Goal: Information Seeking & Learning: Learn about a topic

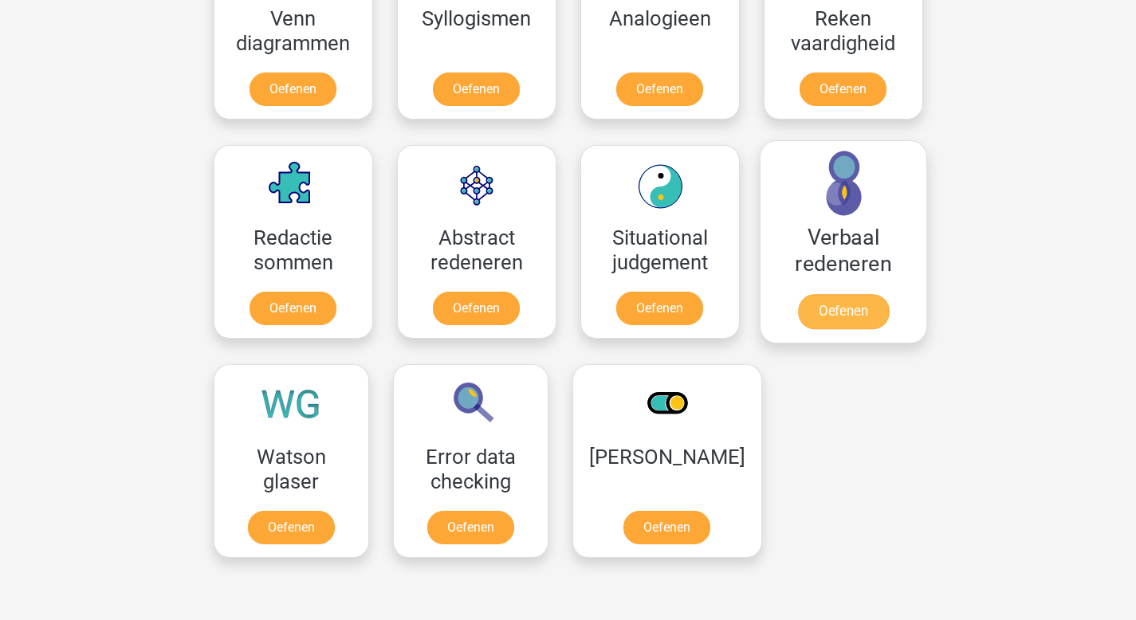
scroll to position [1047, 0]
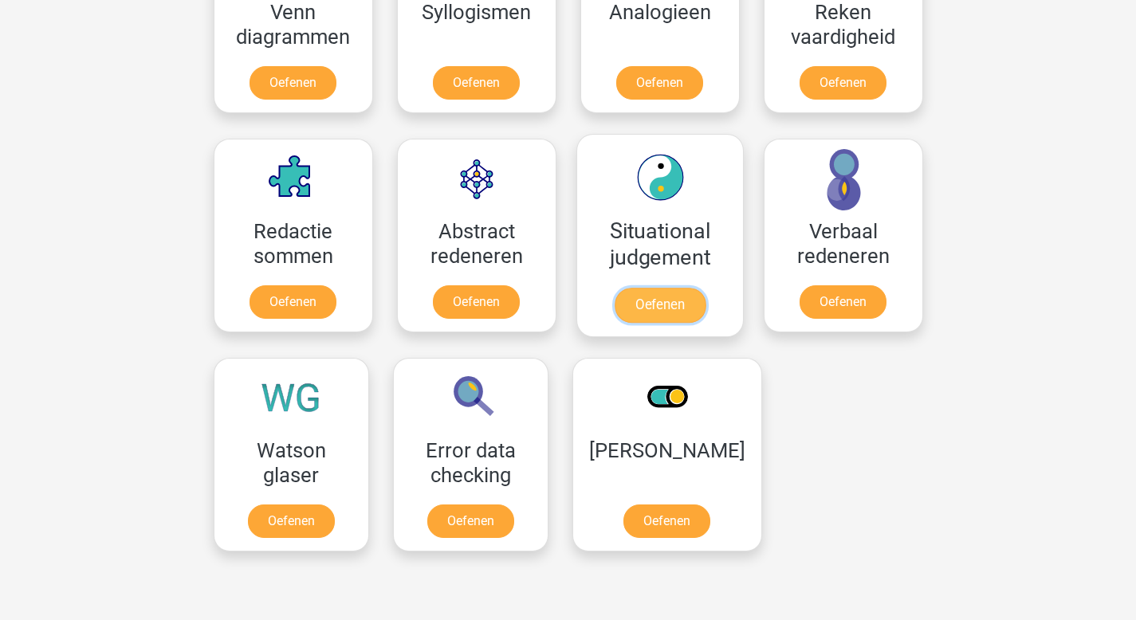
click at [648, 296] on link "Oefenen" at bounding box center [659, 305] width 91 height 35
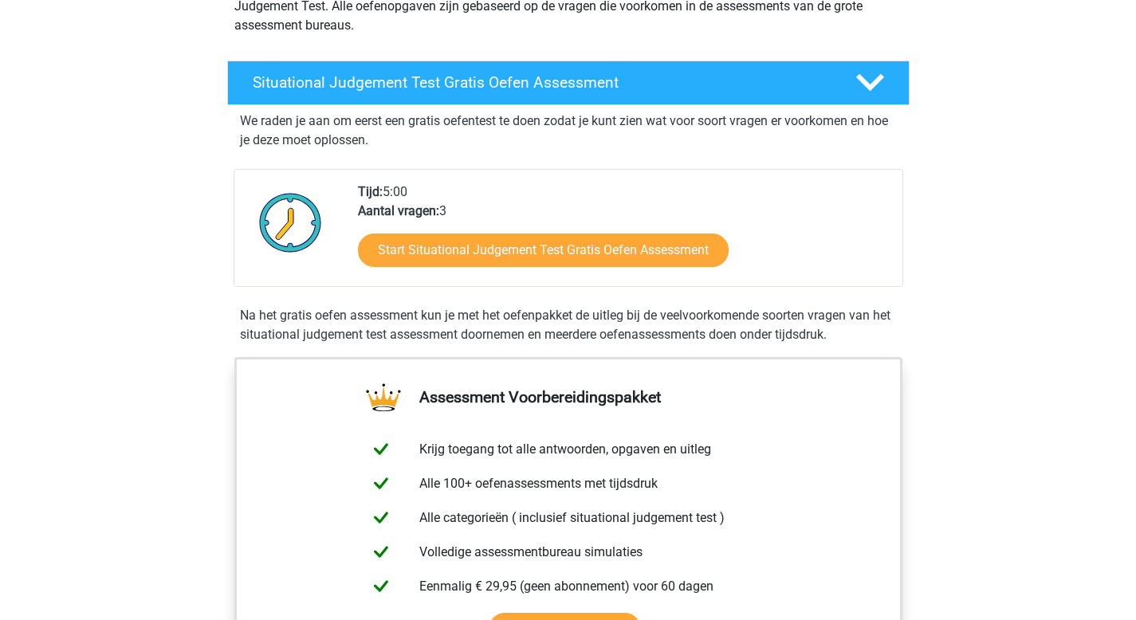
scroll to position [222, 0]
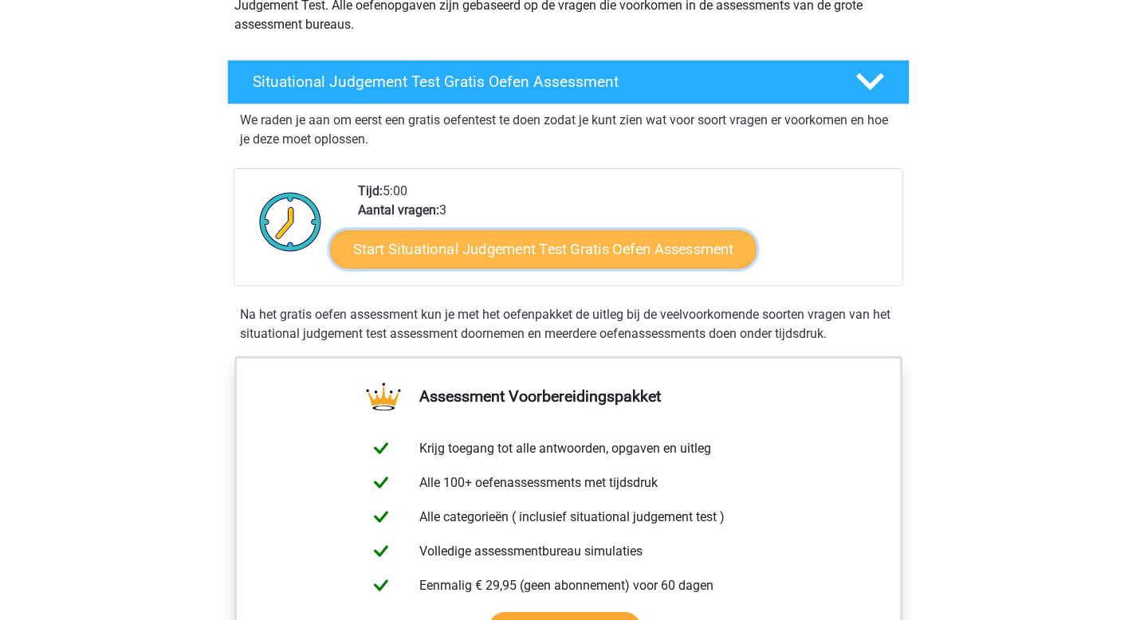
click at [614, 255] on link "Start Situational Judgement Test Gratis Oefen Assessment" at bounding box center [543, 249] width 426 height 38
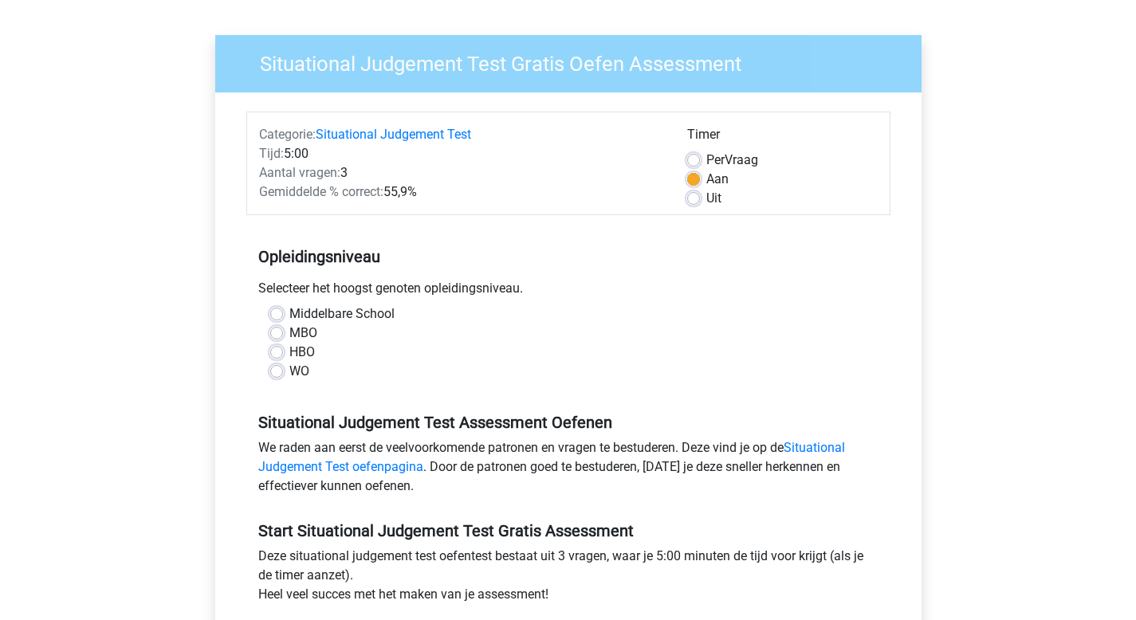
scroll to position [96, 0]
click at [289, 371] on label "WO" at bounding box center [299, 370] width 20 height 19
click at [277, 371] on input "WO" at bounding box center [276, 369] width 13 height 16
radio input "true"
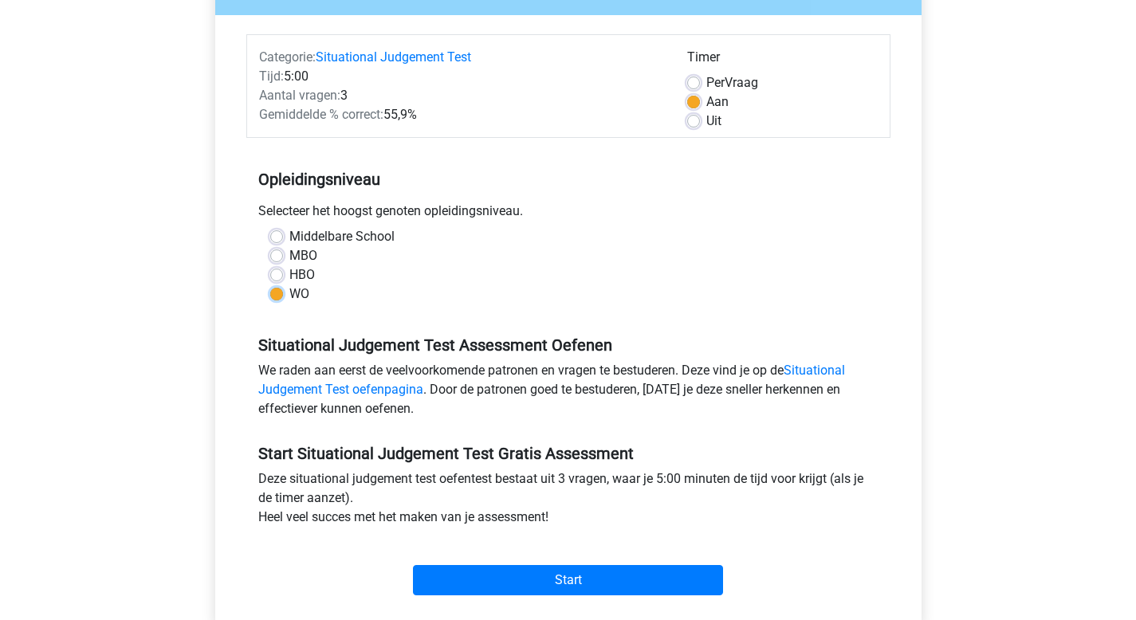
scroll to position [174, 0]
click at [373, 392] on link "Situational Judgement Test oefenpagina" at bounding box center [551, 379] width 586 height 34
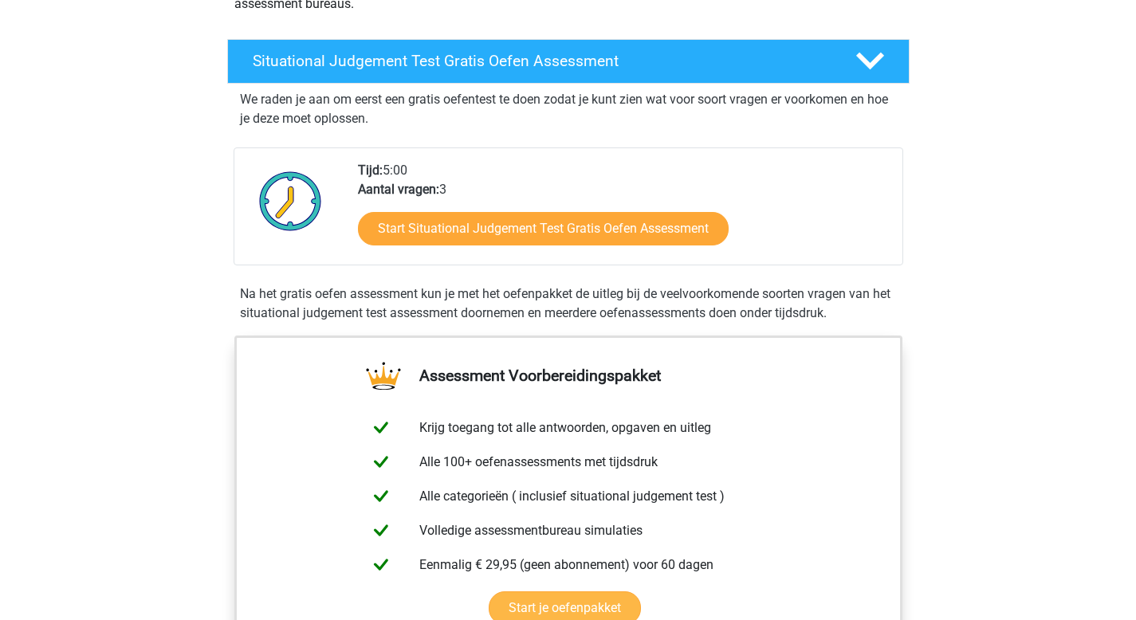
scroll to position [218, 0]
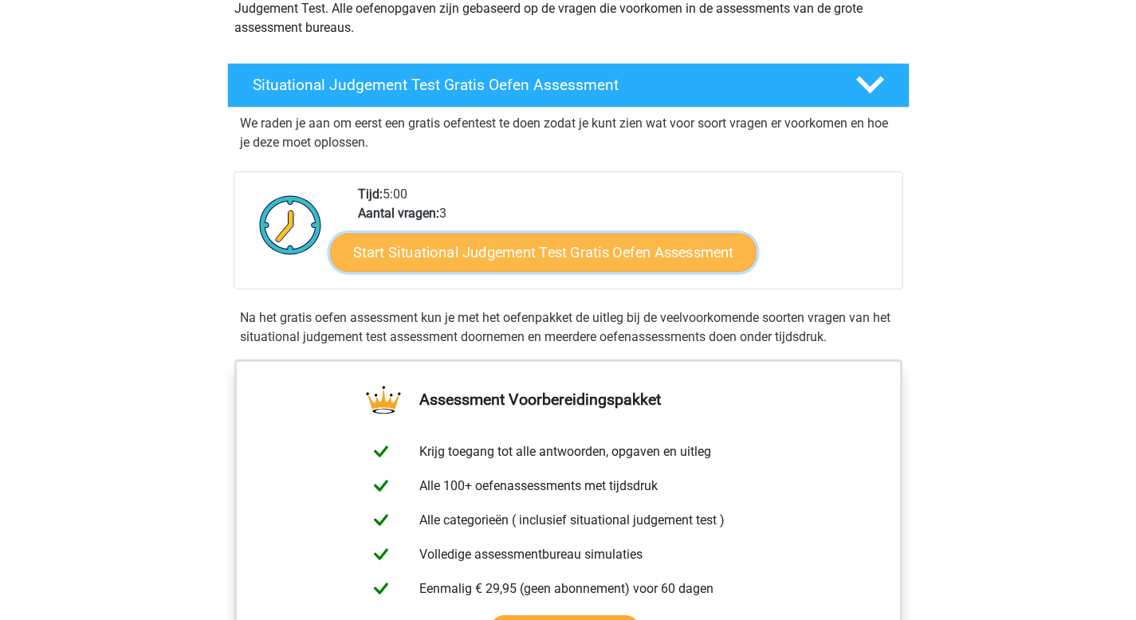
click at [437, 253] on link "Start Situational Judgement Test Gratis Oefen Assessment" at bounding box center [543, 252] width 426 height 38
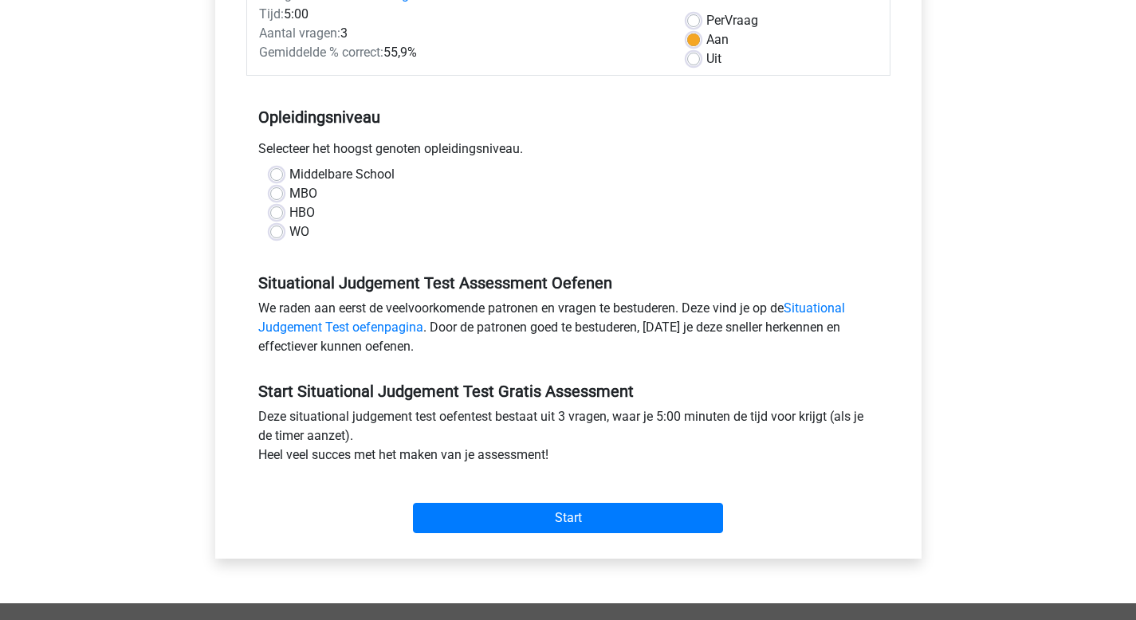
scroll to position [239, 0]
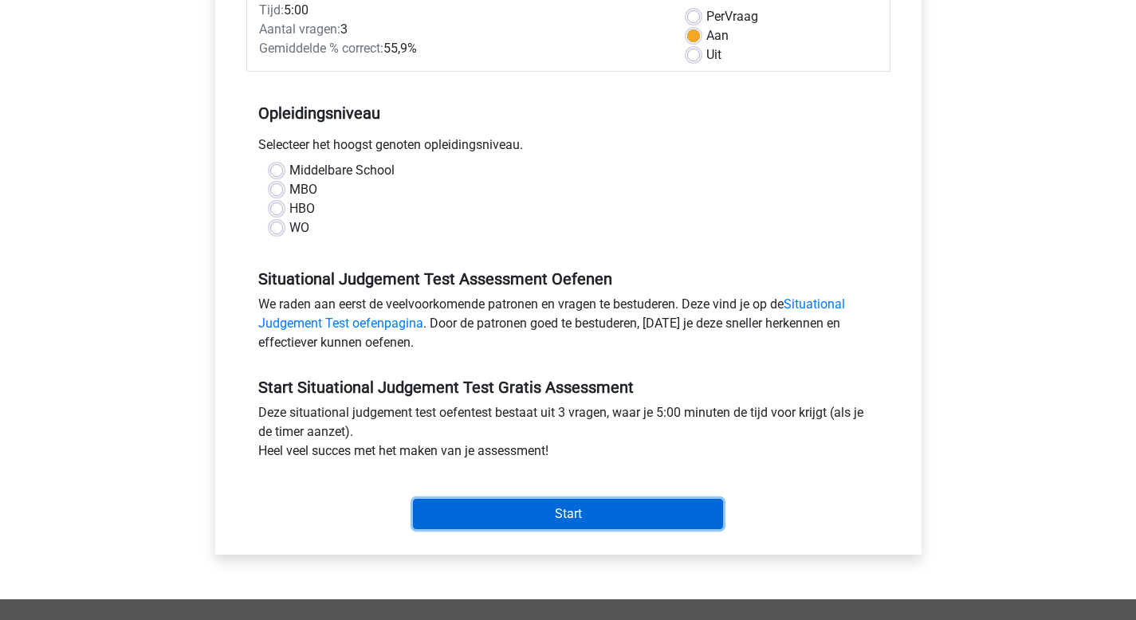
click at [558, 512] on input "Start" at bounding box center [568, 514] width 310 height 30
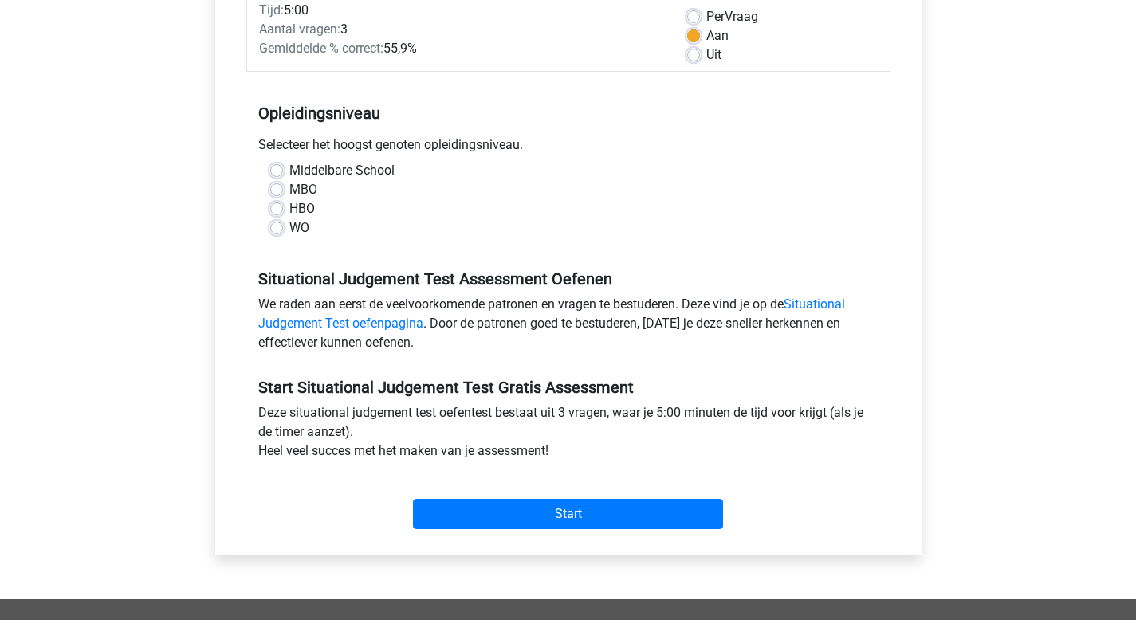
click at [528, 254] on div "Situational Judgement Test Assessment Oefenen We raden aan eerst de veelvoorkom…" at bounding box center [568, 304] width 644 height 108
click at [284, 211] on div "HBO" at bounding box center [568, 208] width 596 height 19
click at [289, 225] on label "WO" at bounding box center [299, 227] width 20 height 19
click at [279, 225] on input "WO" at bounding box center [276, 226] width 13 height 16
radio input "true"
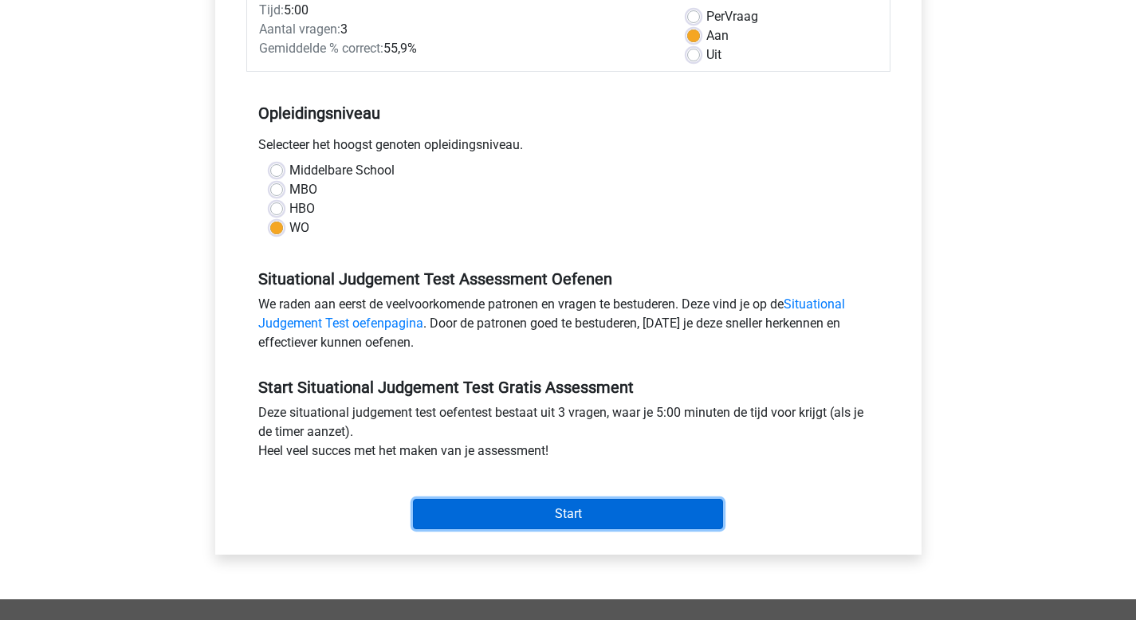
click at [575, 517] on input "Start" at bounding box center [568, 514] width 310 height 30
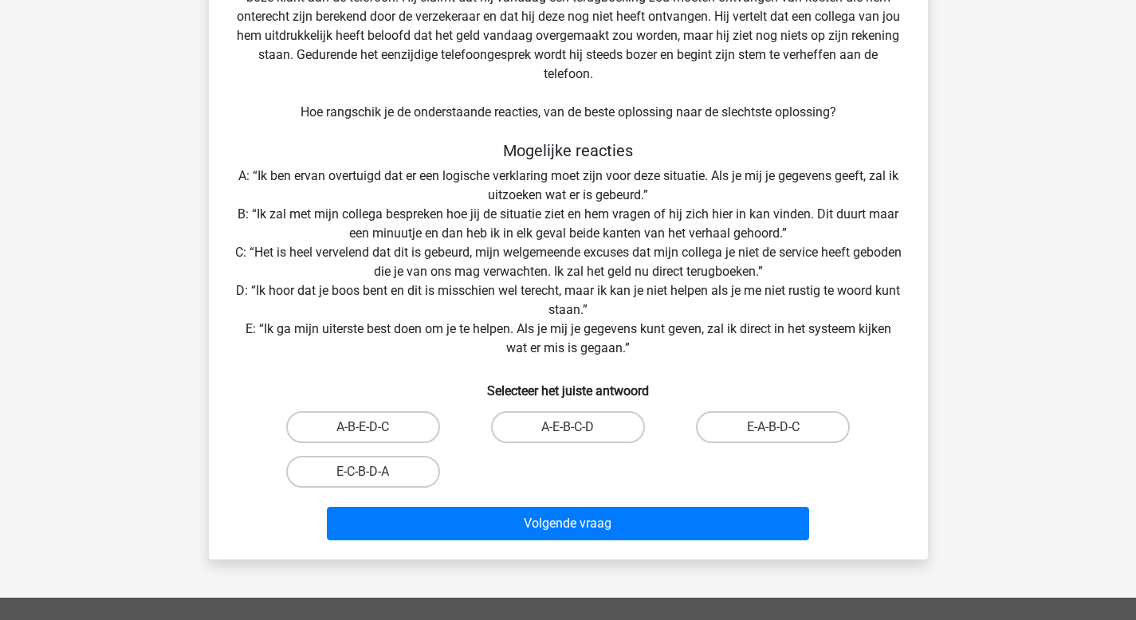
scroll to position [155, 0]
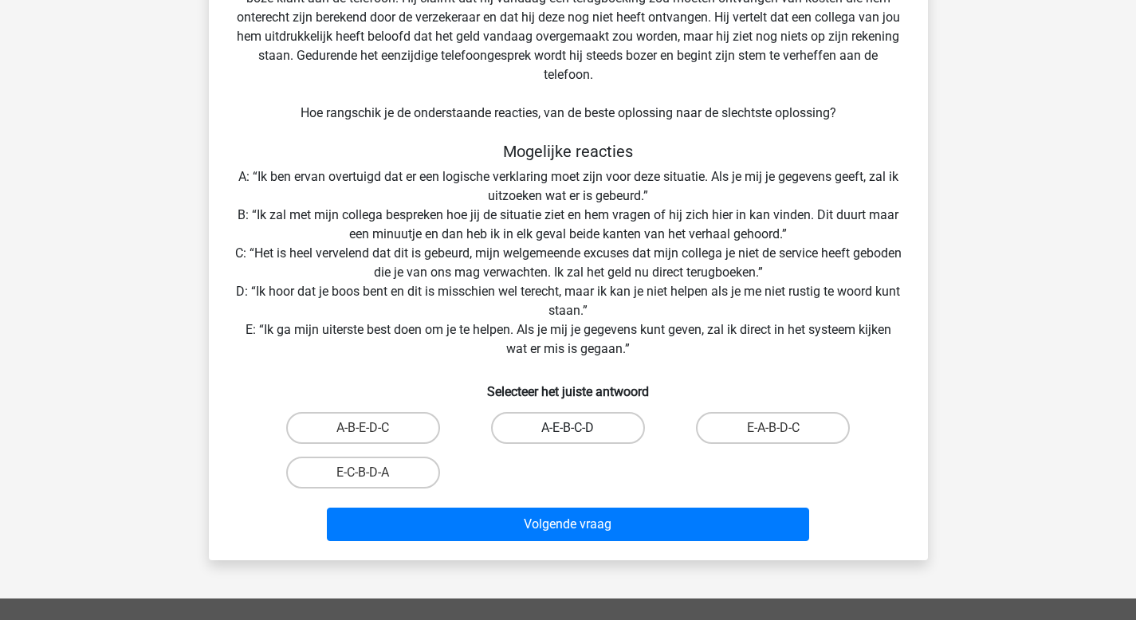
click at [573, 425] on label "A-E-B-C-D" at bounding box center [568, 428] width 154 height 32
click at [573, 428] on input "A-E-B-C-D" at bounding box center [572, 433] width 10 height 10
radio input "true"
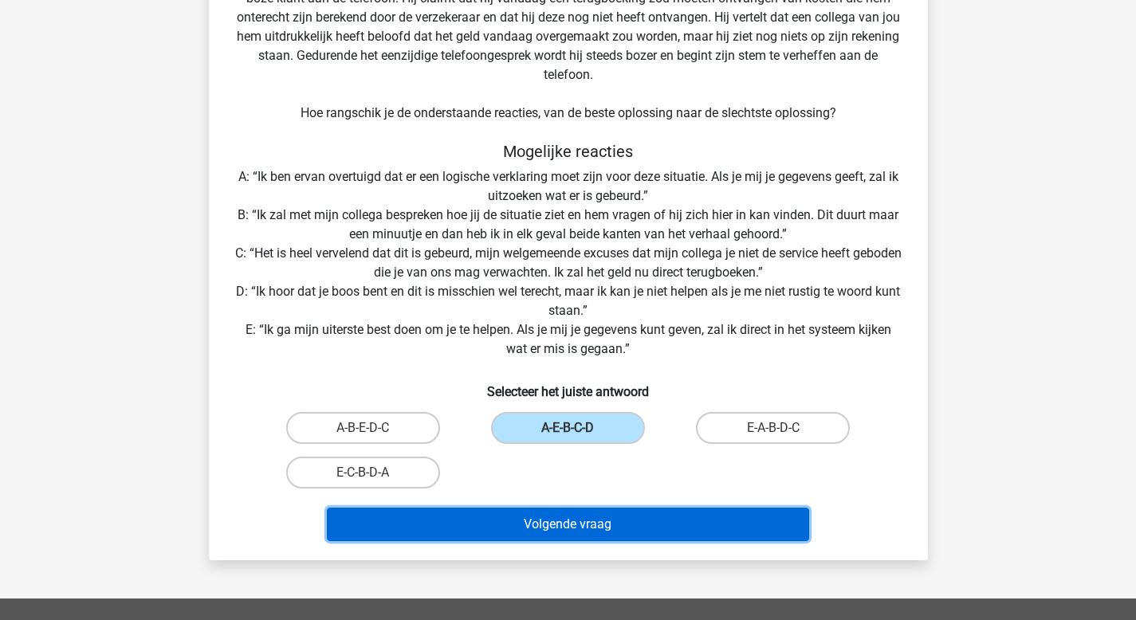
click at [578, 521] on button "Volgende vraag" at bounding box center [568, 524] width 482 height 33
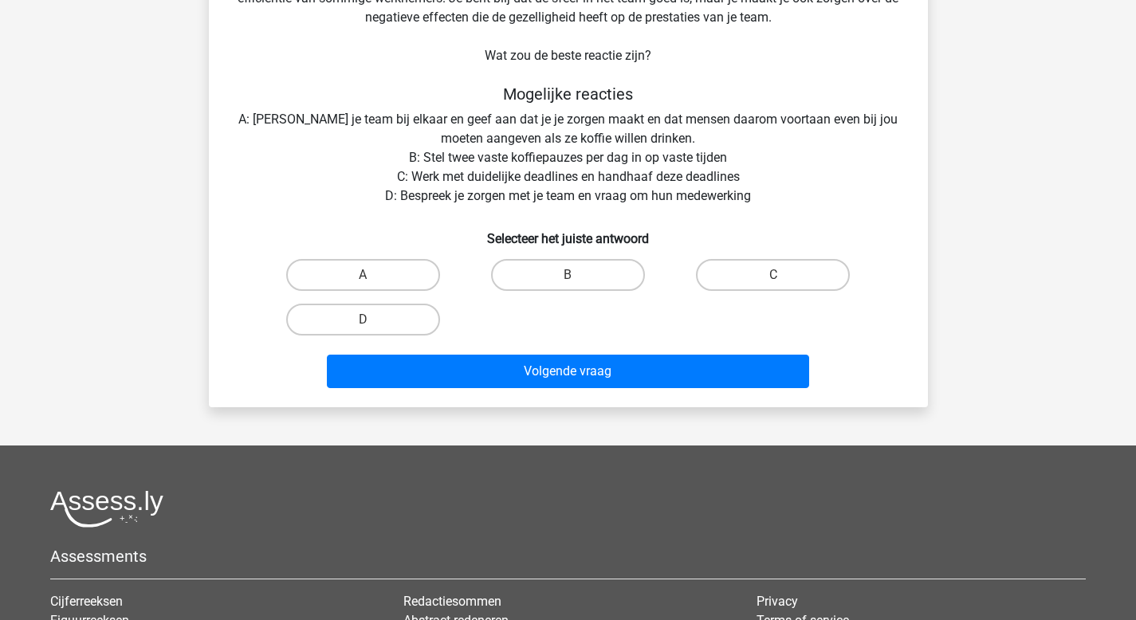
scroll to position [178, 0]
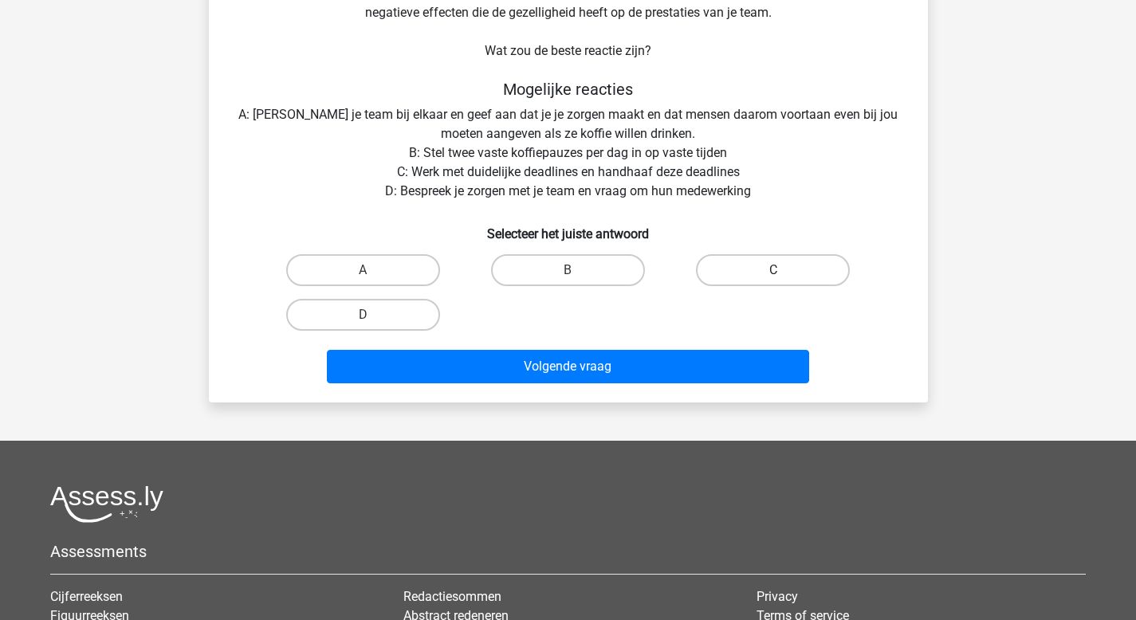
click at [779, 267] on label "C" at bounding box center [773, 270] width 154 height 32
click at [779, 270] on input "C" at bounding box center [778, 275] width 10 height 10
radio input "true"
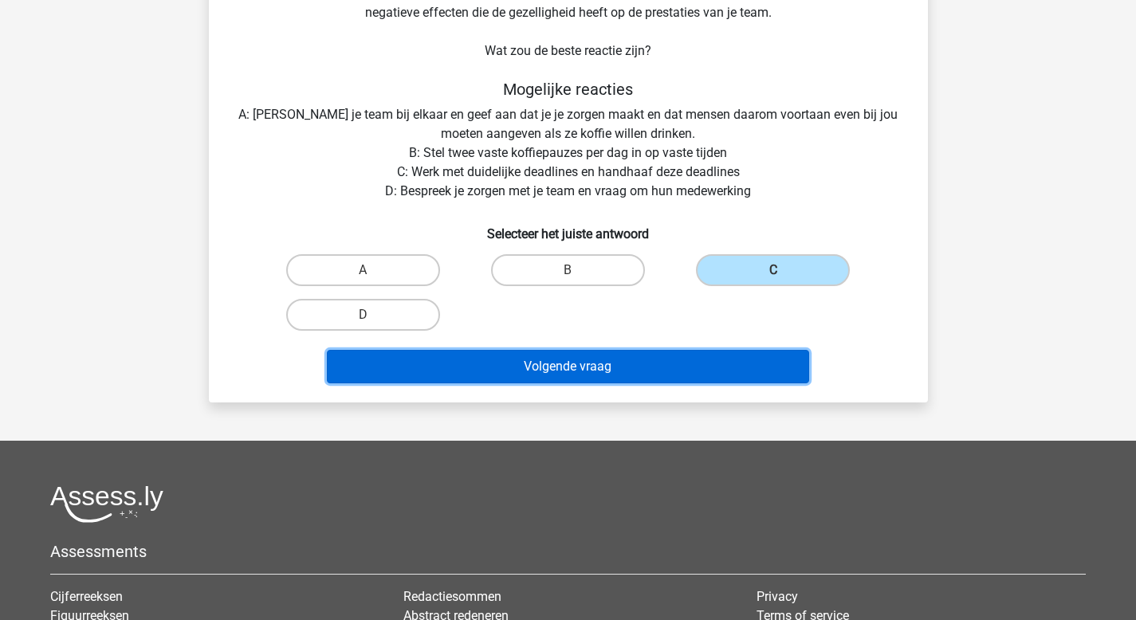
click at [727, 368] on button "Volgende vraag" at bounding box center [568, 366] width 482 height 33
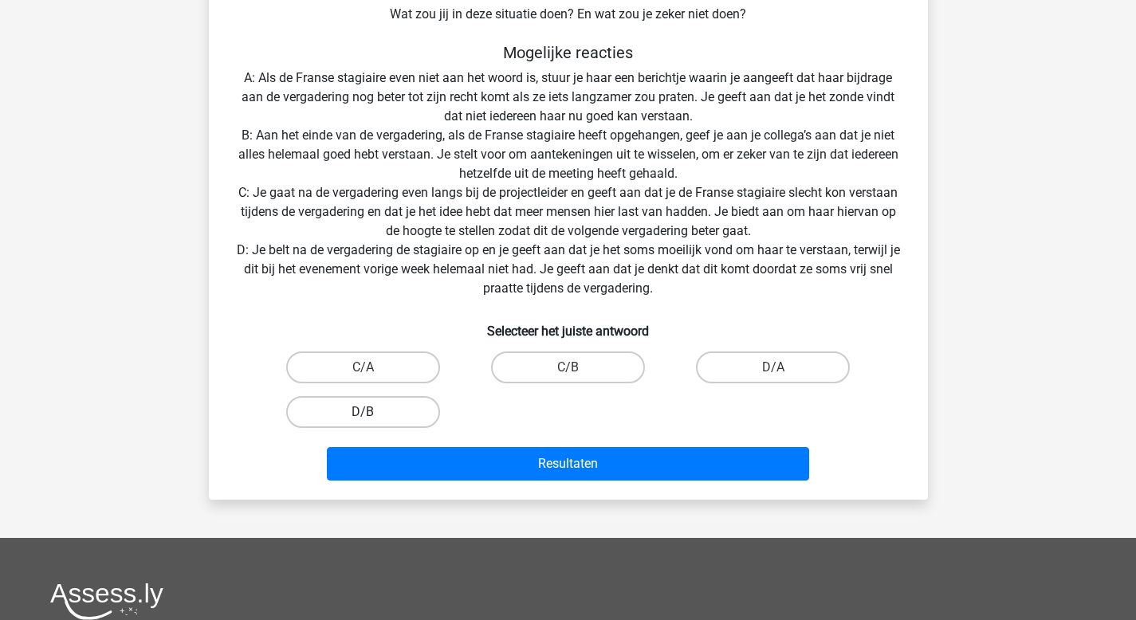
scroll to position [294, 0]
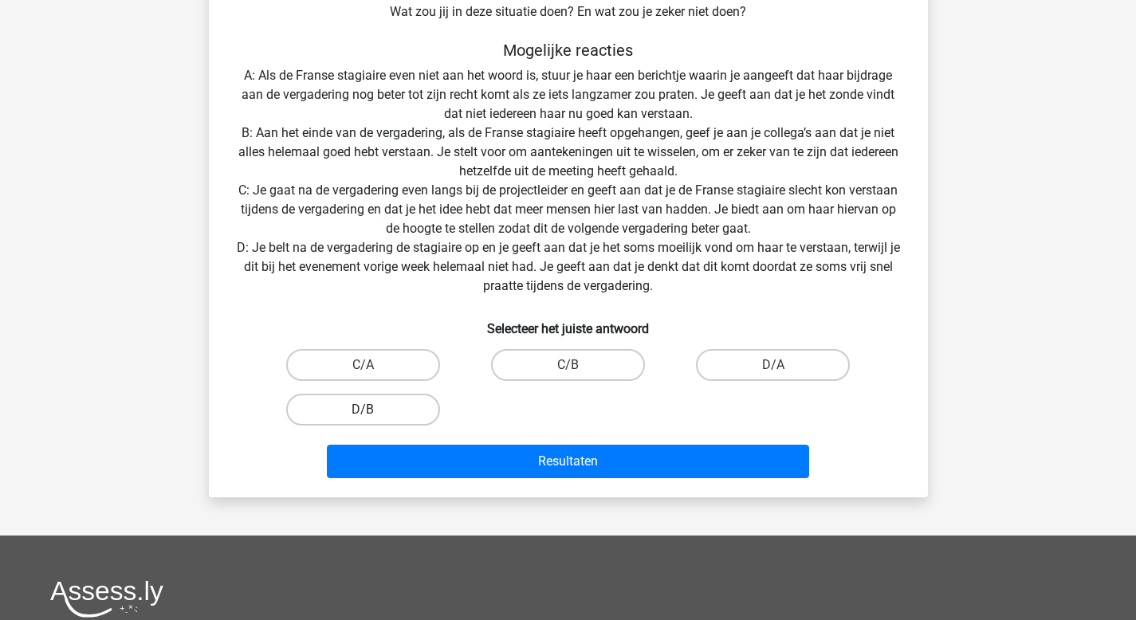
click at [384, 407] on label "D/B" at bounding box center [363, 410] width 154 height 32
click at [373, 410] on input "D/B" at bounding box center [368, 415] width 10 height 10
radio input "true"
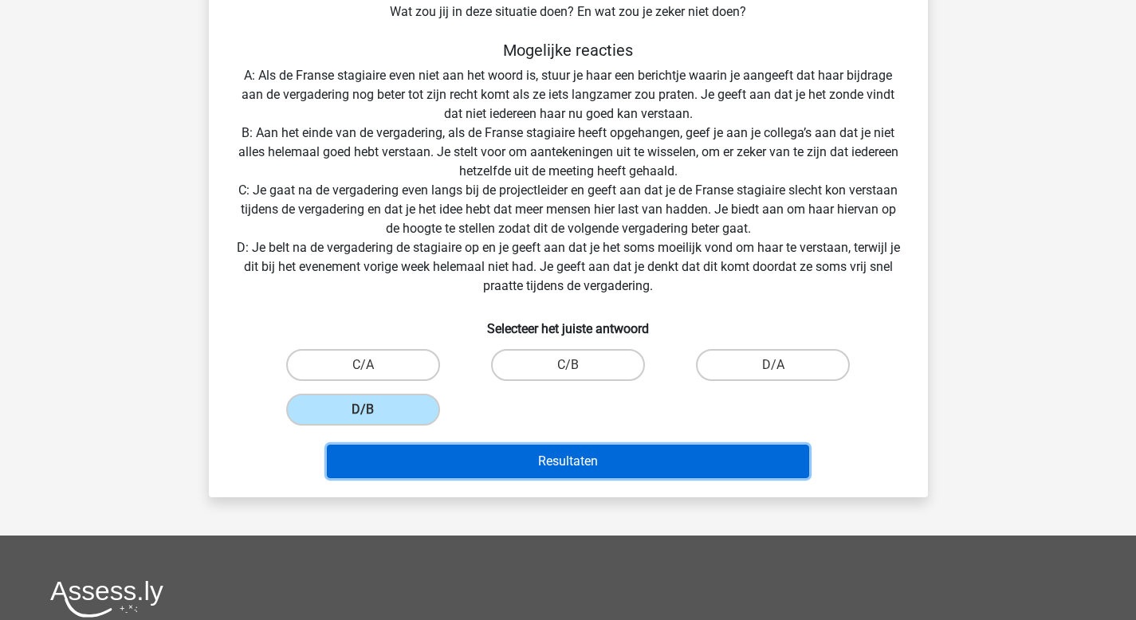
click at [603, 461] on button "Resultaten" at bounding box center [568, 461] width 482 height 33
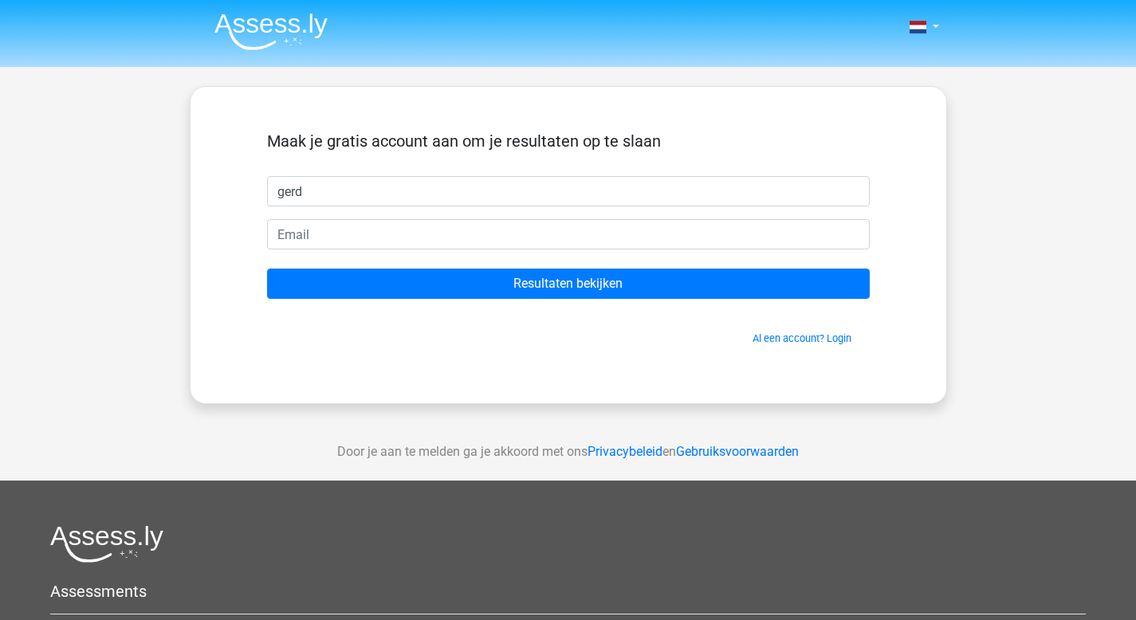
type input "gerd"
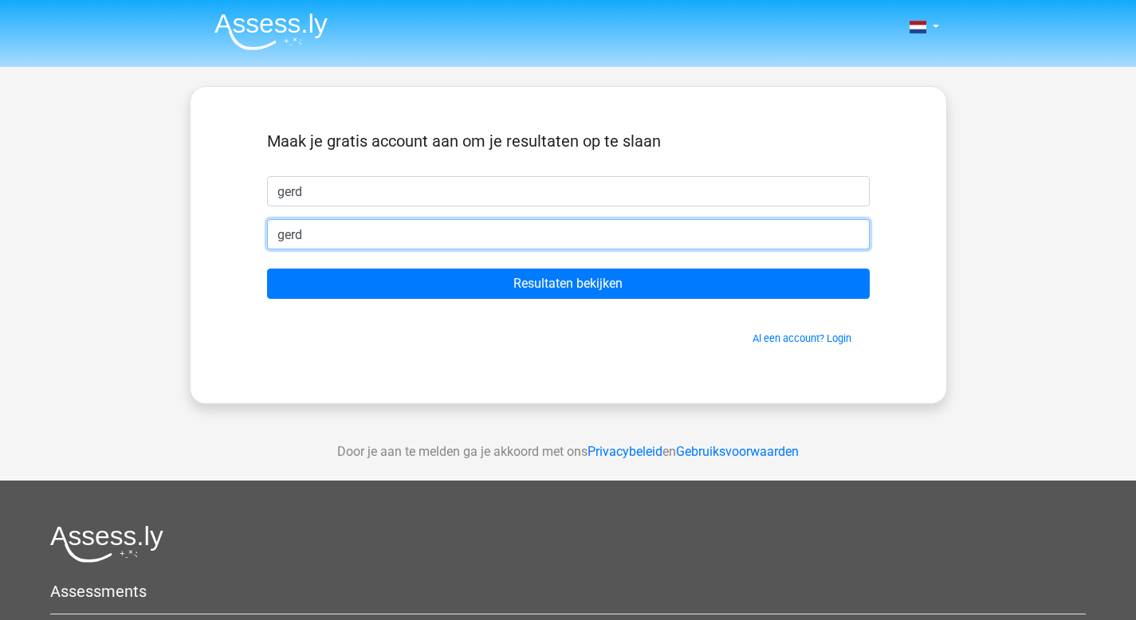
type input "[EMAIL_ADDRESS][DOMAIN_NAME]"
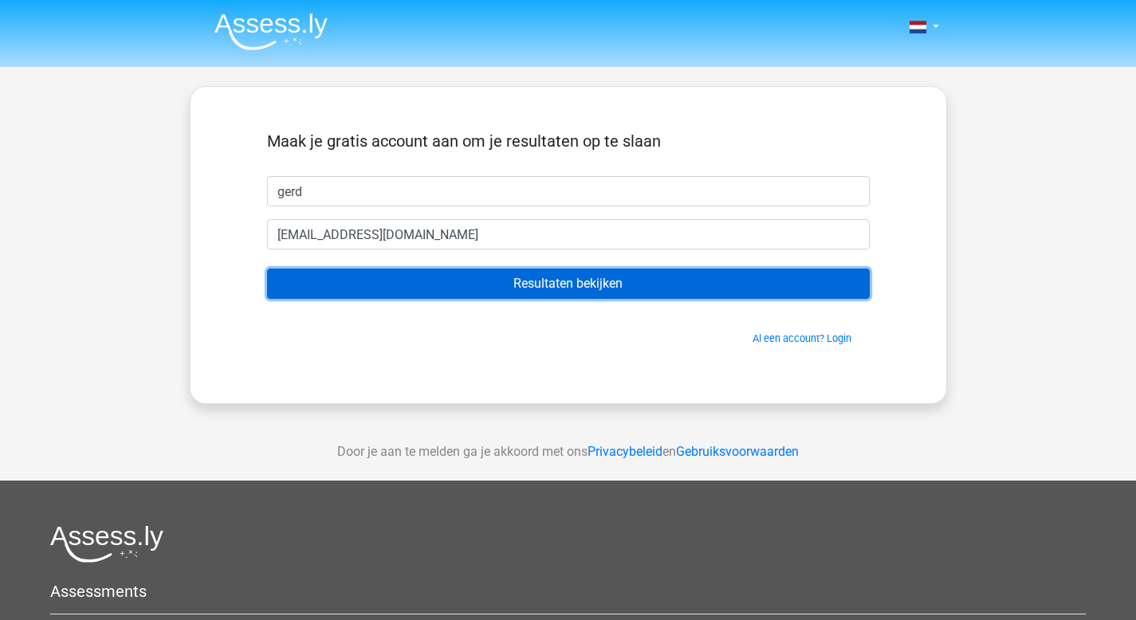
click at [551, 284] on input "Resultaten bekijken" at bounding box center [568, 284] width 602 height 30
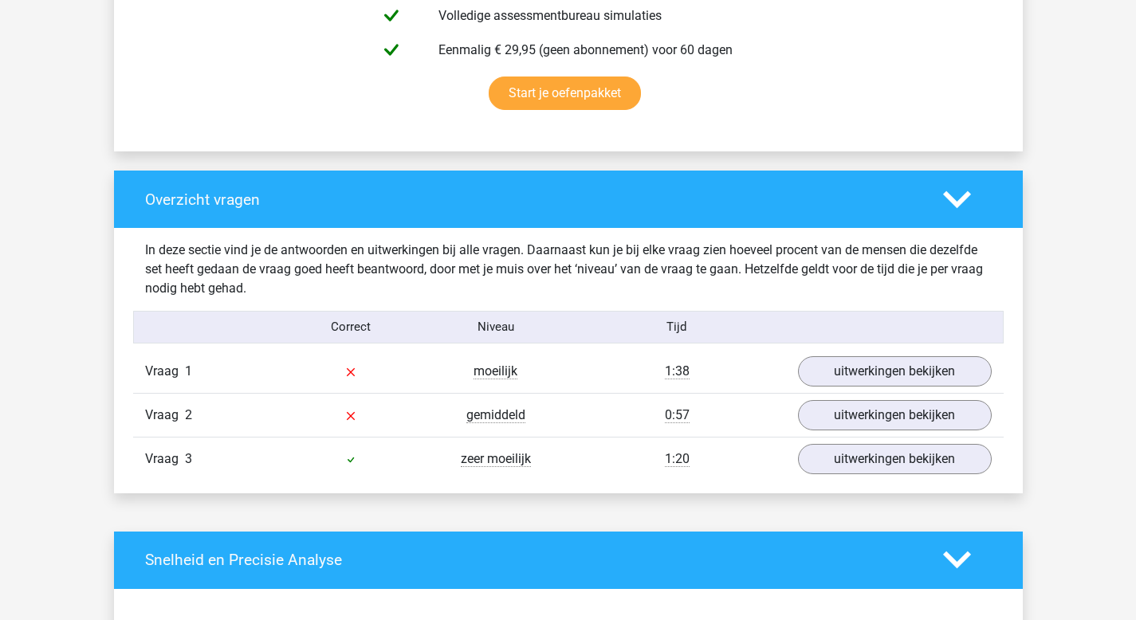
scroll to position [1027, 0]
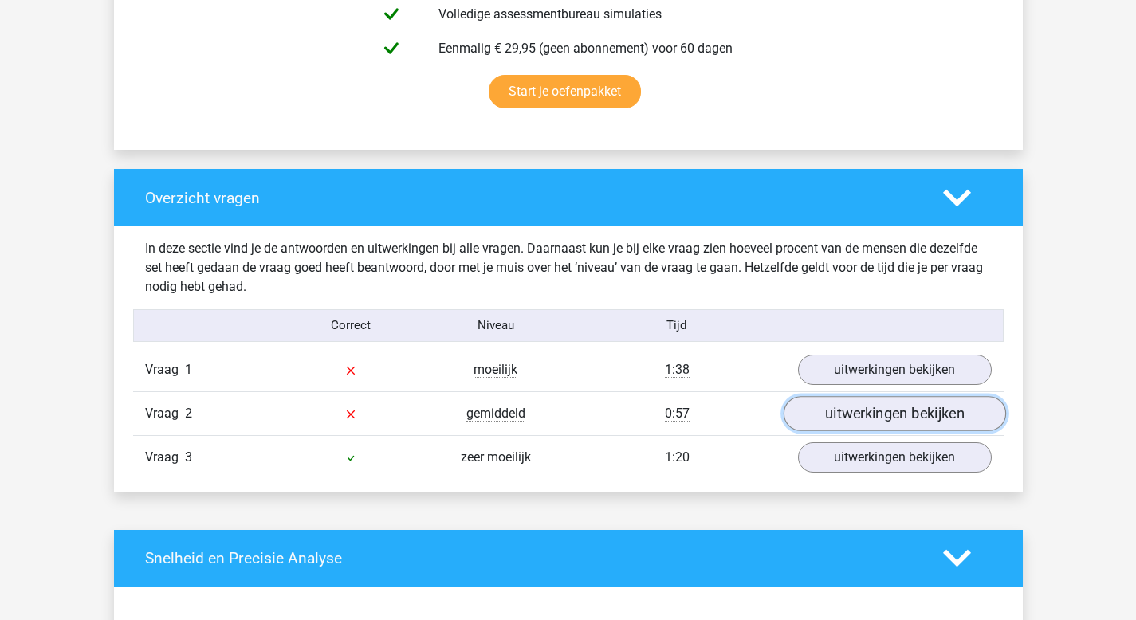
click at [856, 410] on link "uitwerkingen bekijken" at bounding box center [894, 413] width 222 height 35
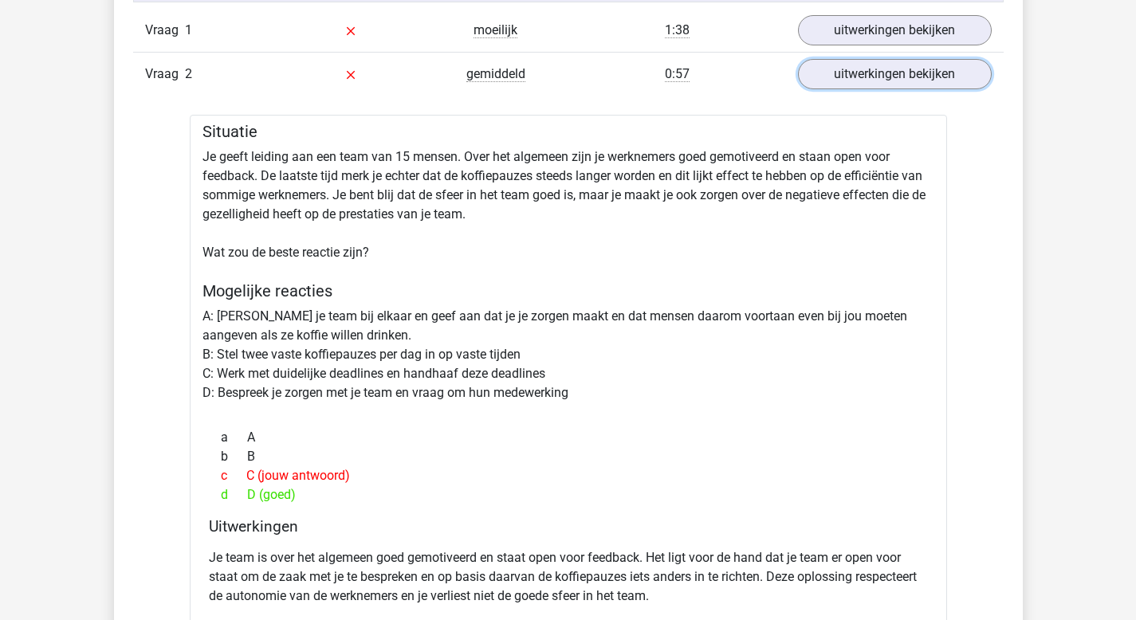
scroll to position [1369, 0]
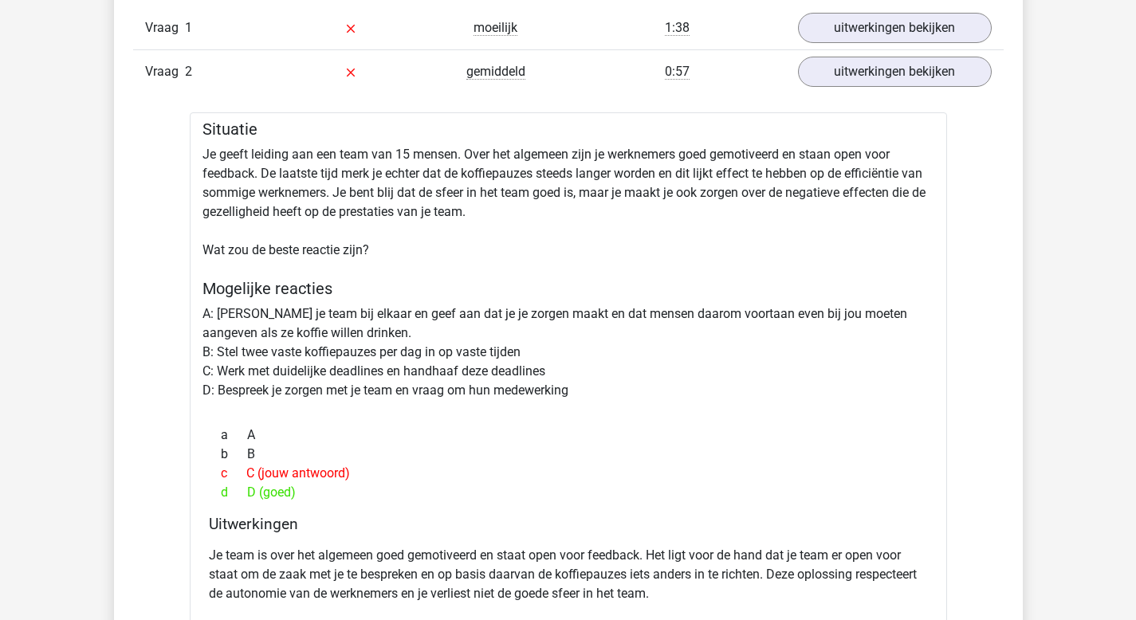
click at [846, 472] on div "c C (jouw antwoord)" at bounding box center [568, 473] width 719 height 19
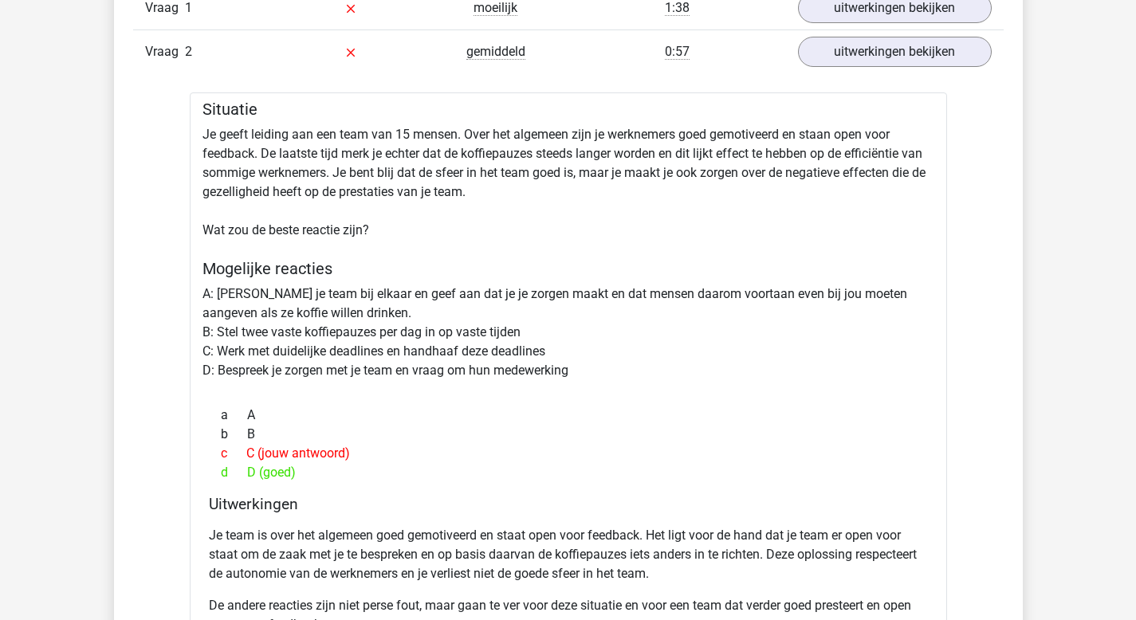
scroll to position [1391, 0]
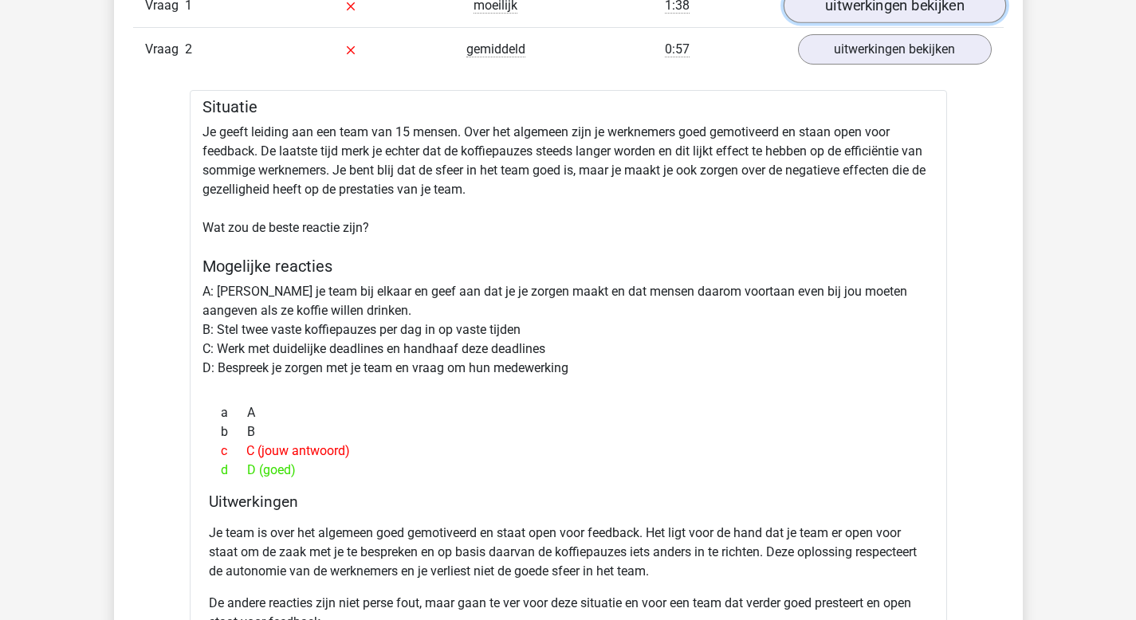
click at [883, 12] on link "uitwerkingen bekijken" at bounding box center [894, 5] width 222 height 35
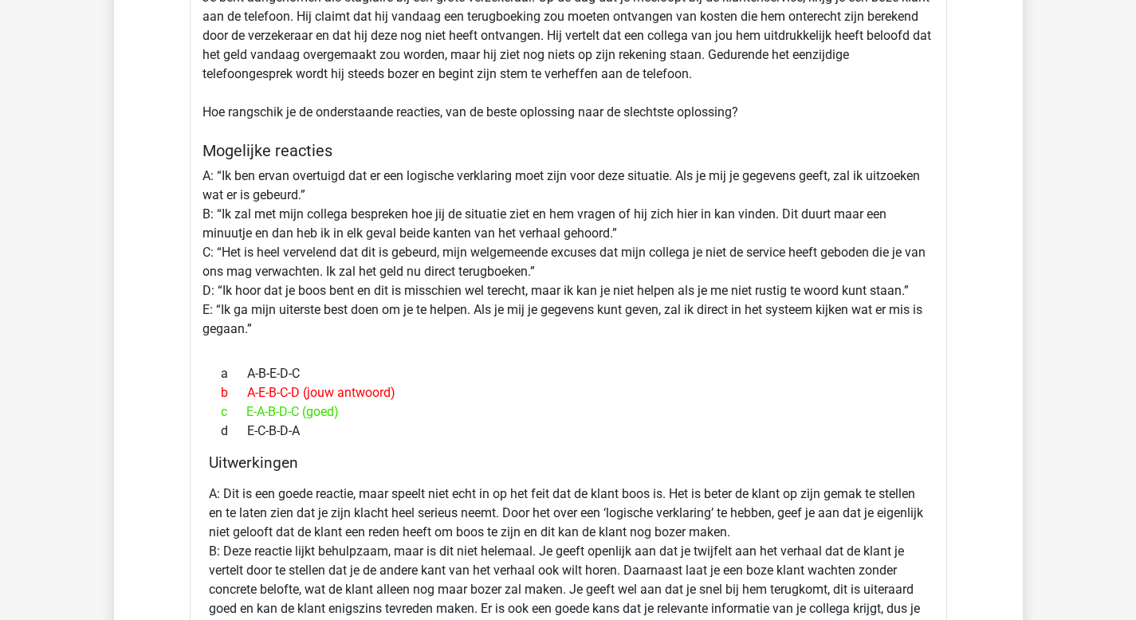
scroll to position [1487, 0]
